Goal: Task Accomplishment & Management: Use online tool/utility

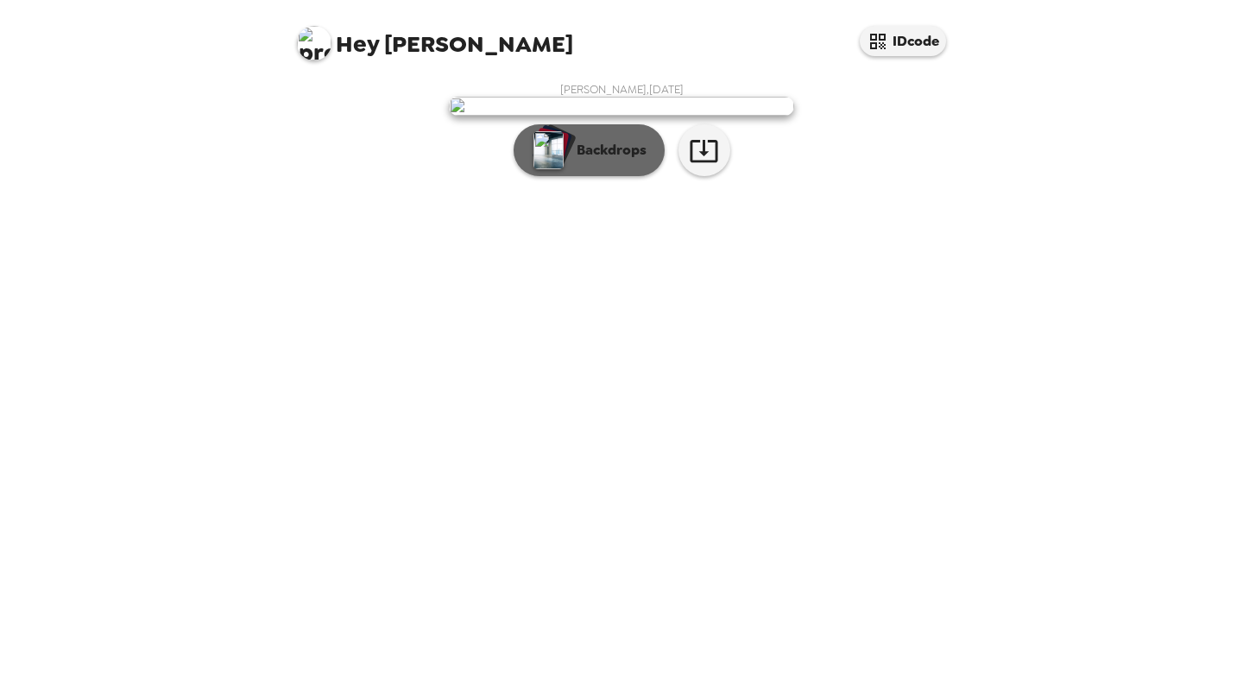
click at [627, 161] on p "Backdrops" at bounding box center [607, 150] width 79 height 21
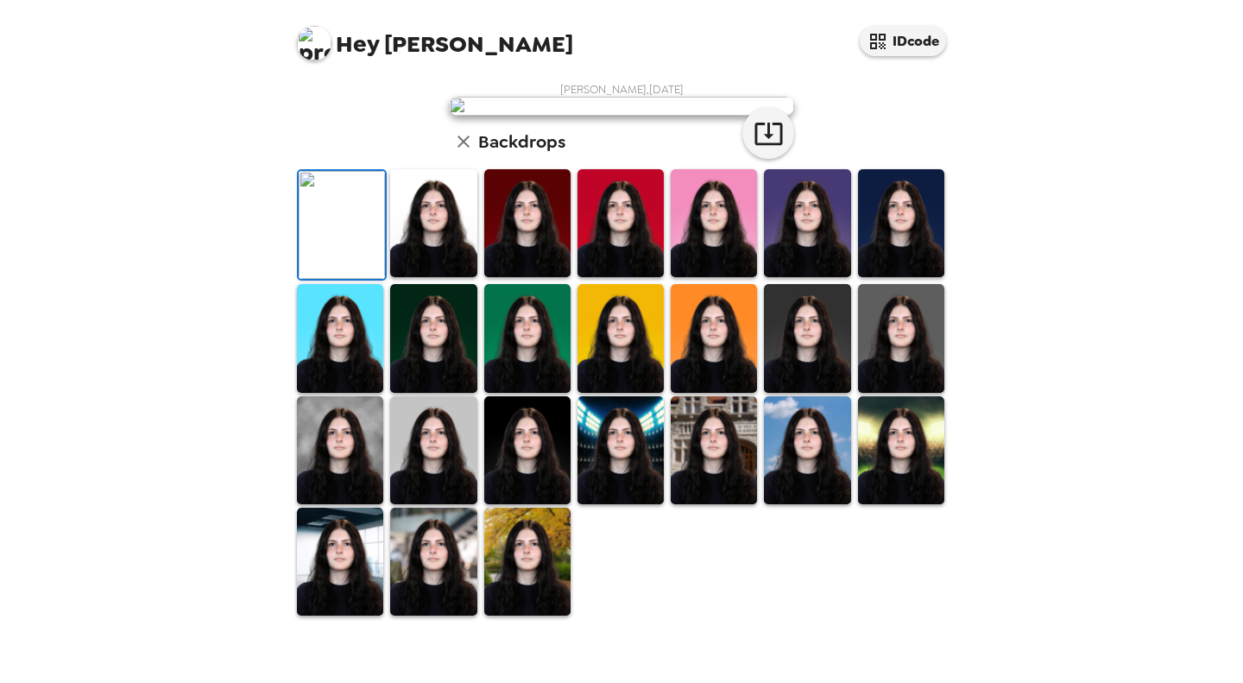
scroll to position [365, 0]
click at [533, 572] on img at bounding box center [527, 562] width 86 height 108
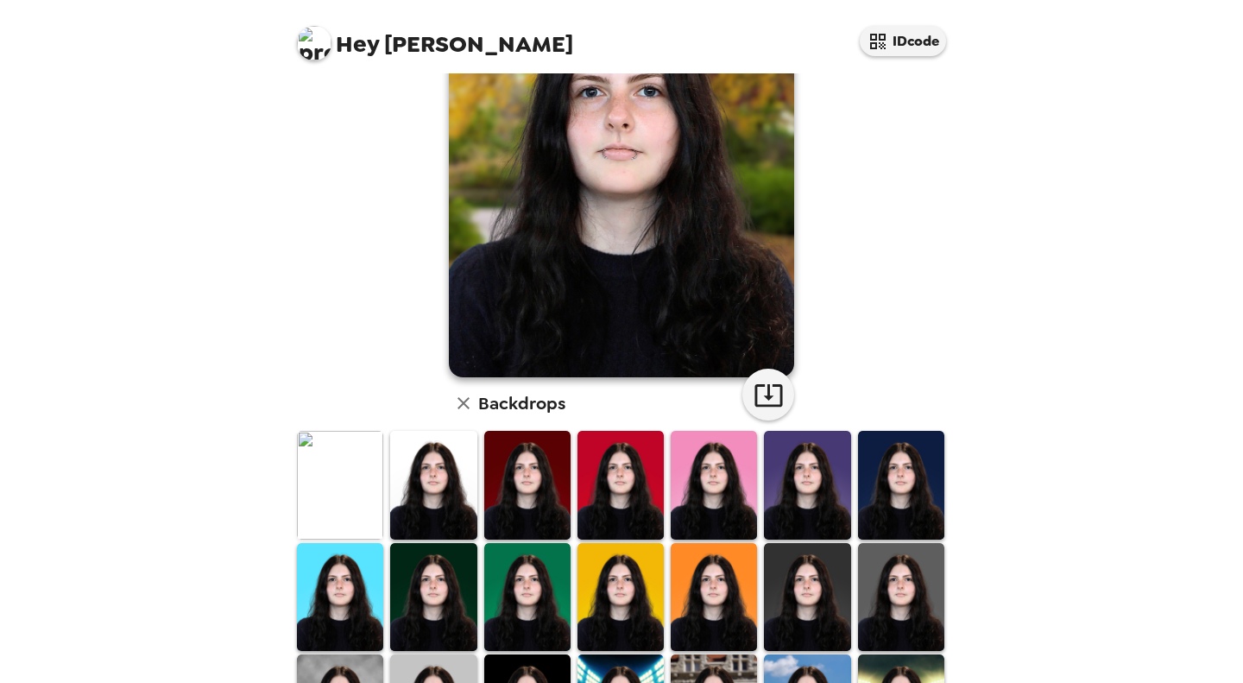
scroll to position [150, 0]
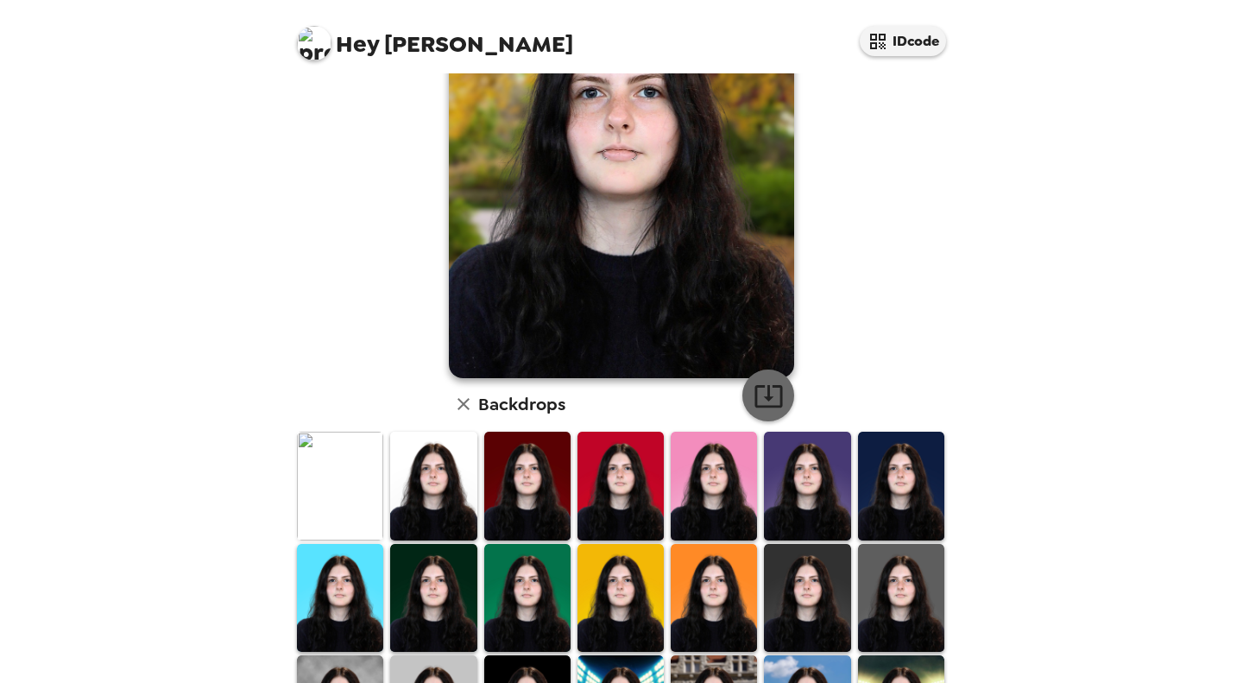
click at [754, 399] on icon "button" at bounding box center [769, 396] width 30 height 30
click at [350, 483] on img at bounding box center [340, 486] width 86 height 108
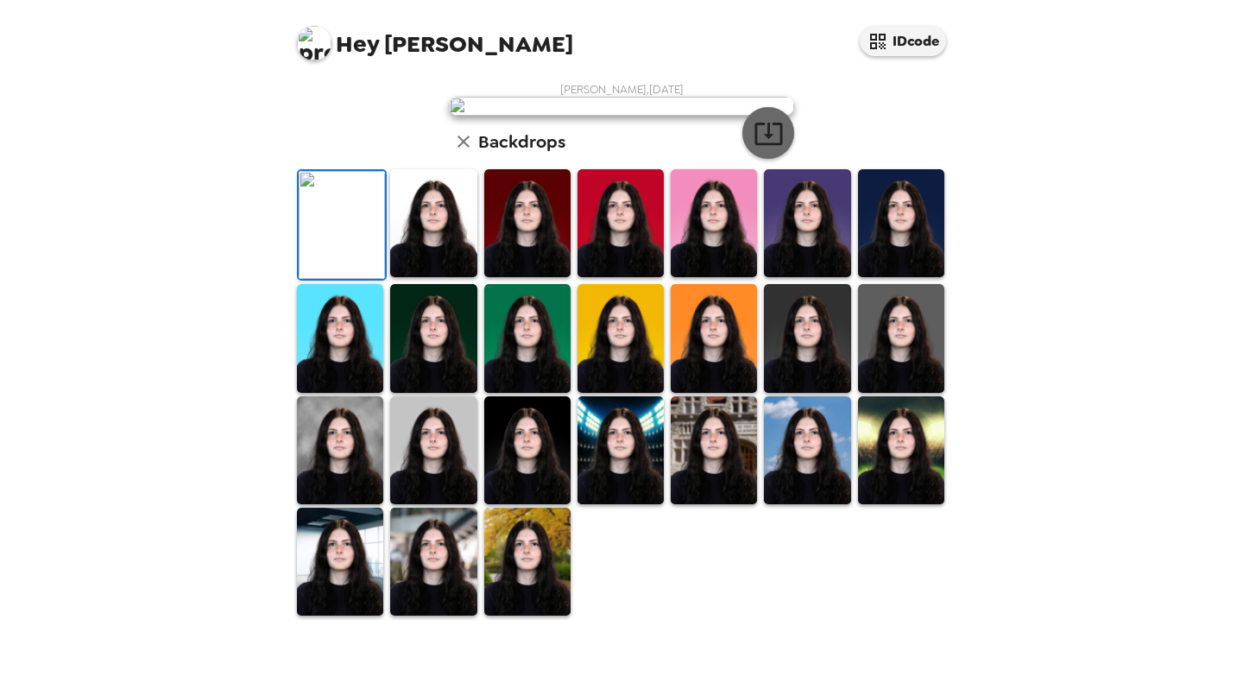
click at [756, 145] on icon "button" at bounding box center [768, 134] width 28 height 22
